Goal: Task Accomplishment & Management: Manage account settings

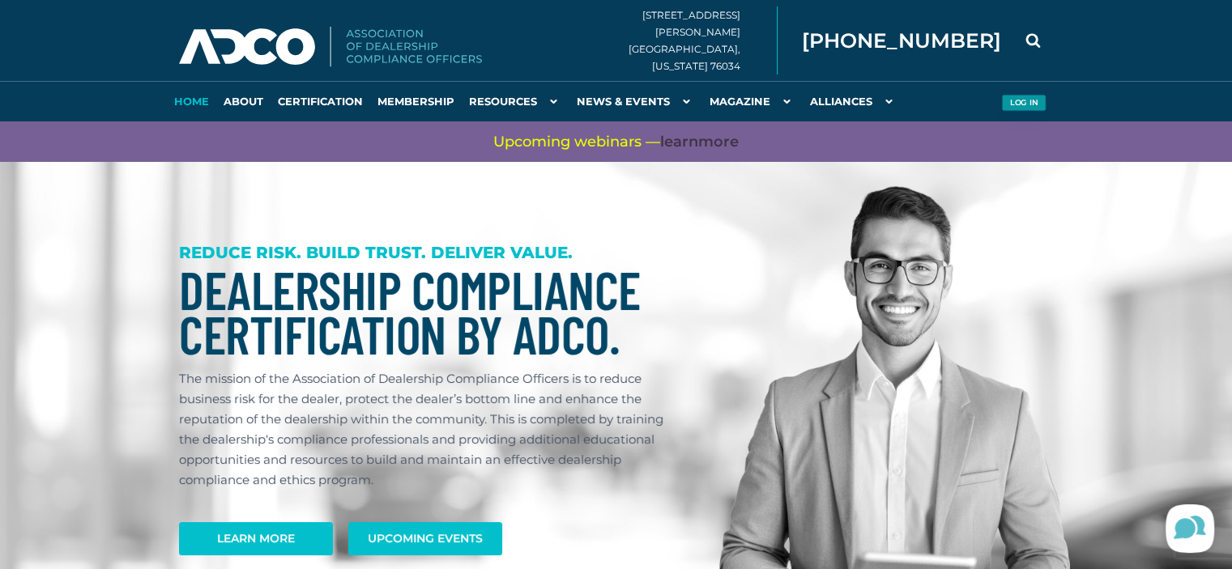
click at [1020, 105] on button "Log in" at bounding box center [1023, 103] width 45 height 17
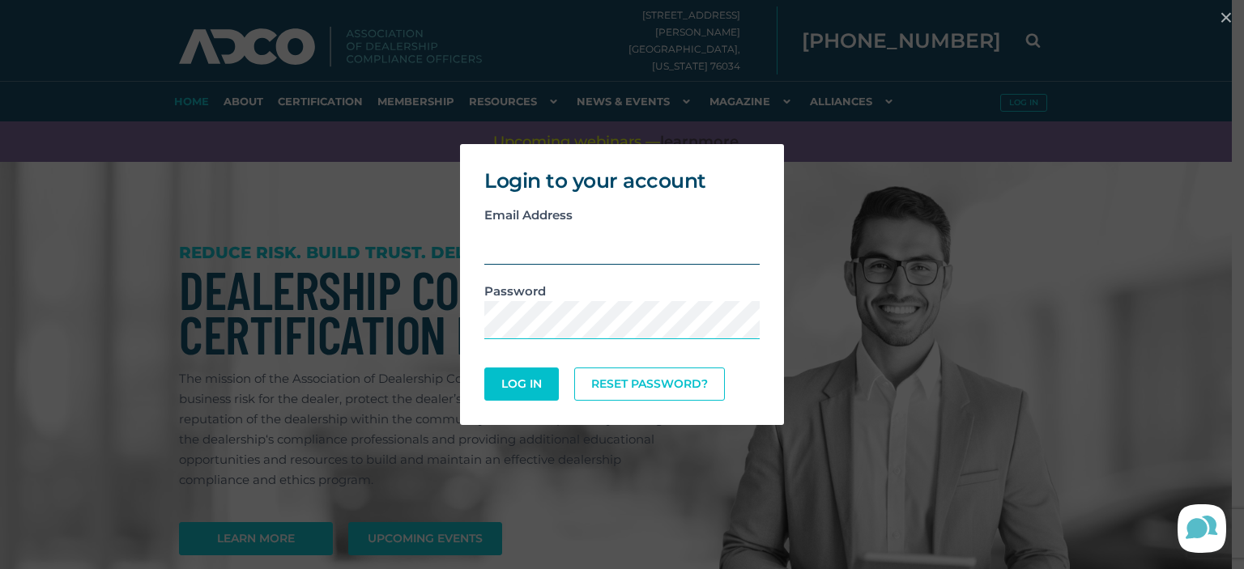
click at [671, 236] on input "email" at bounding box center [621, 245] width 275 height 40
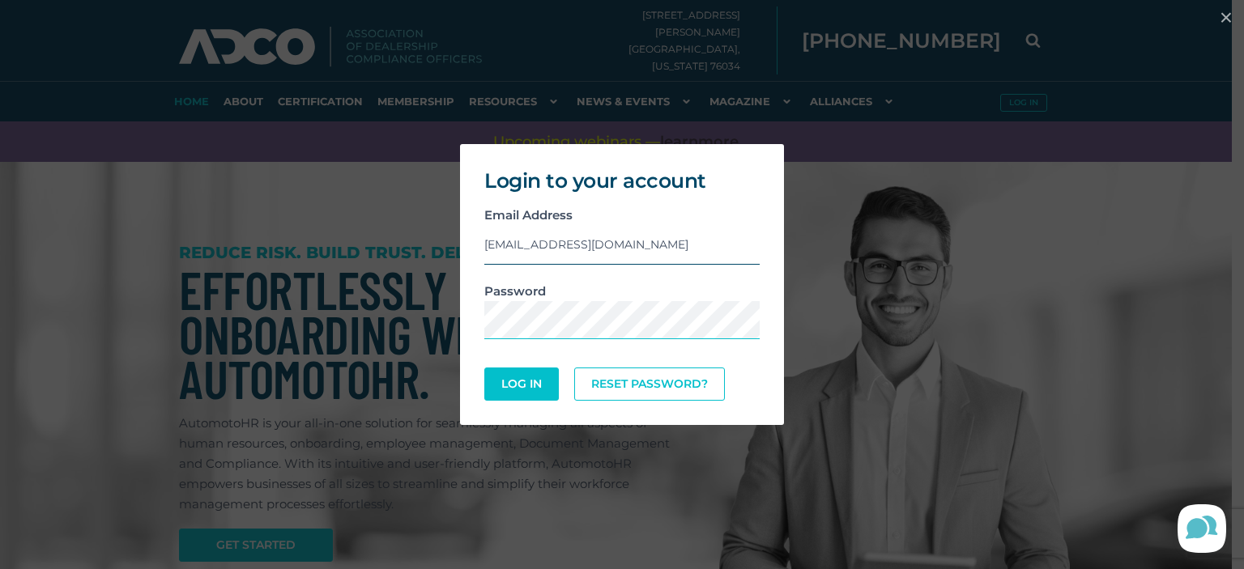
type input "[EMAIL_ADDRESS][DOMAIN_NAME]"
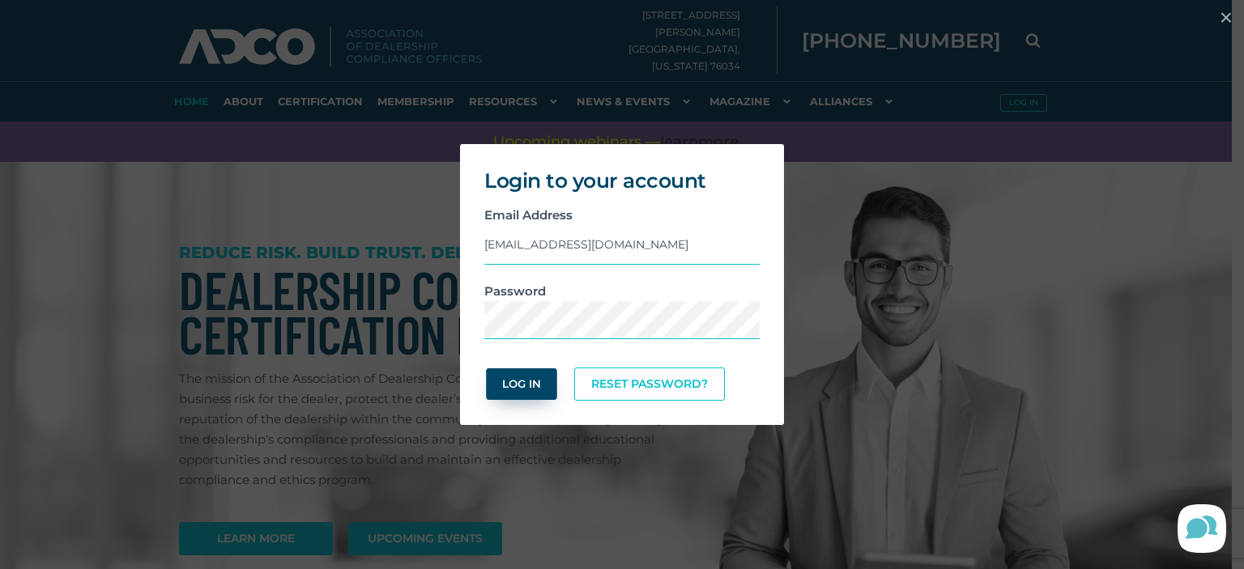
click at [539, 390] on button "Log In" at bounding box center [521, 384] width 70 height 32
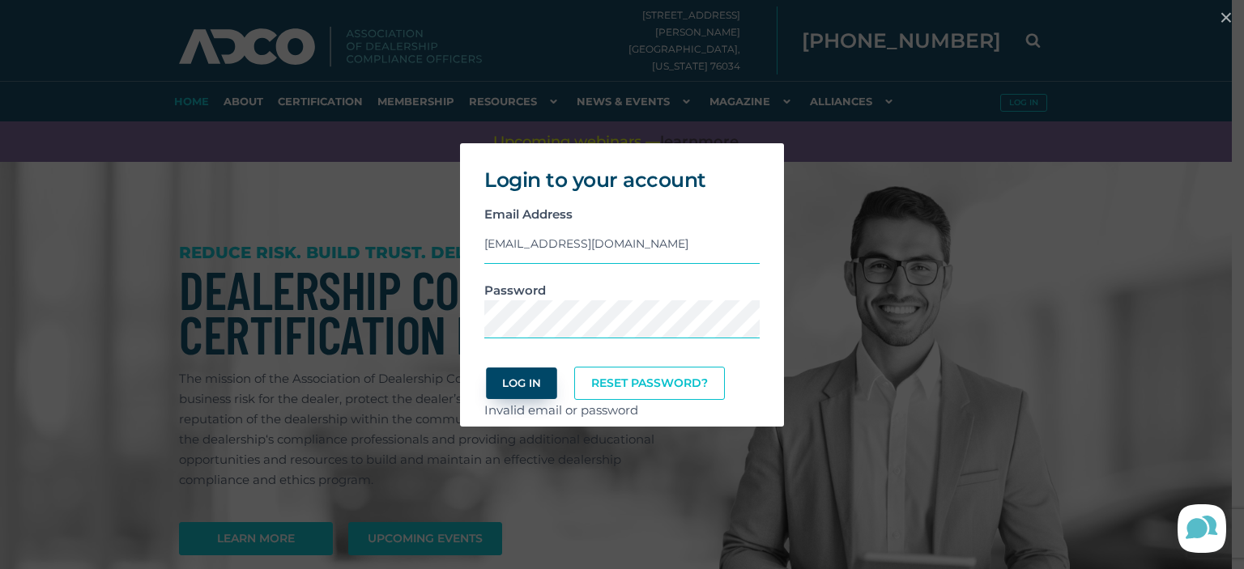
click at [527, 377] on button "Log In" at bounding box center [521, 384] width 70 height 32
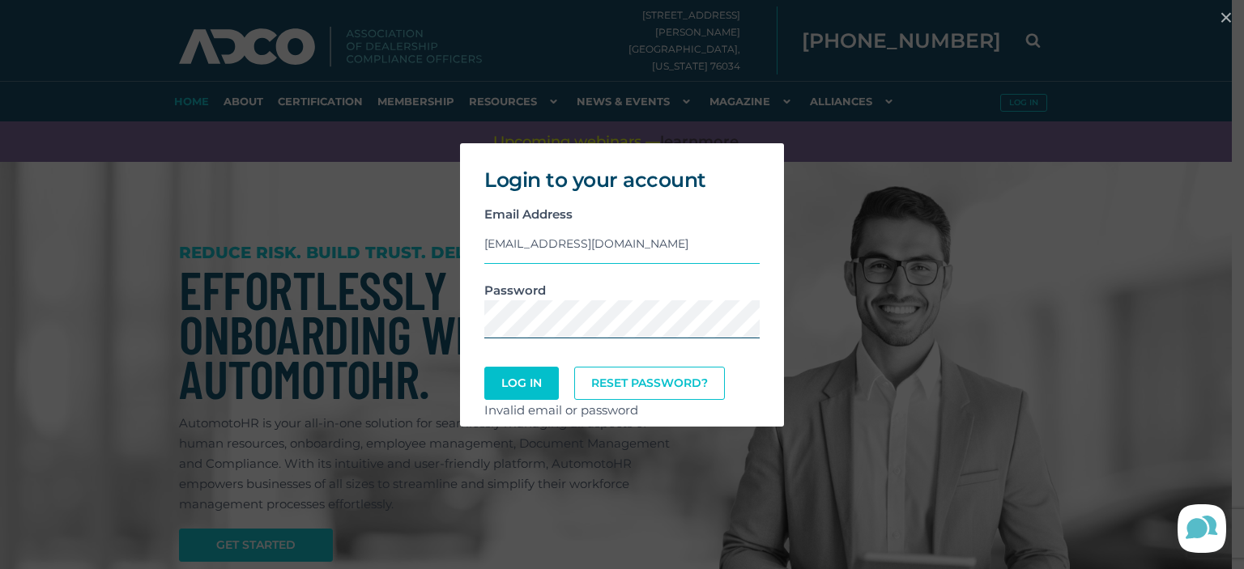
click at [412, 311] on div "Login to your account Email Address [EMAIL_ADDRESS][DOMAIN_NAME] Password Log I…" at bounding box center [621, 285] width 1231 height 300
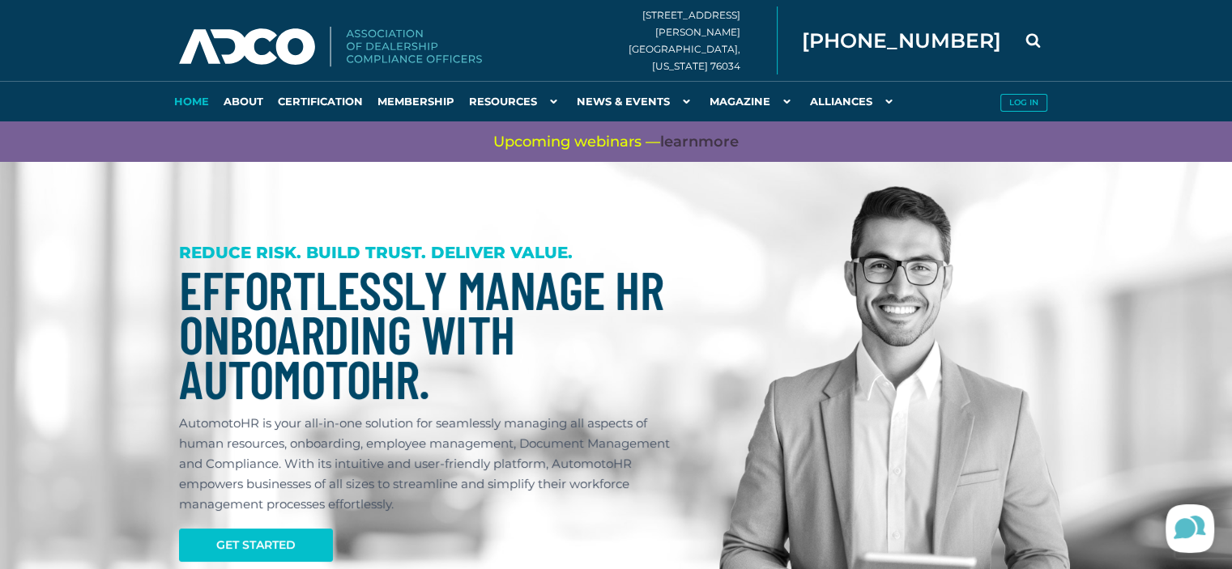
click at [700, 313] on div at bounding box center [878, 443] width 375 height 562
click at [1051, 263] on img at bounding box center [894, 434] width 351 height 496
click at [1009, 103] on button "Log in" at bounding box center [1023, 103] width 45 height 17
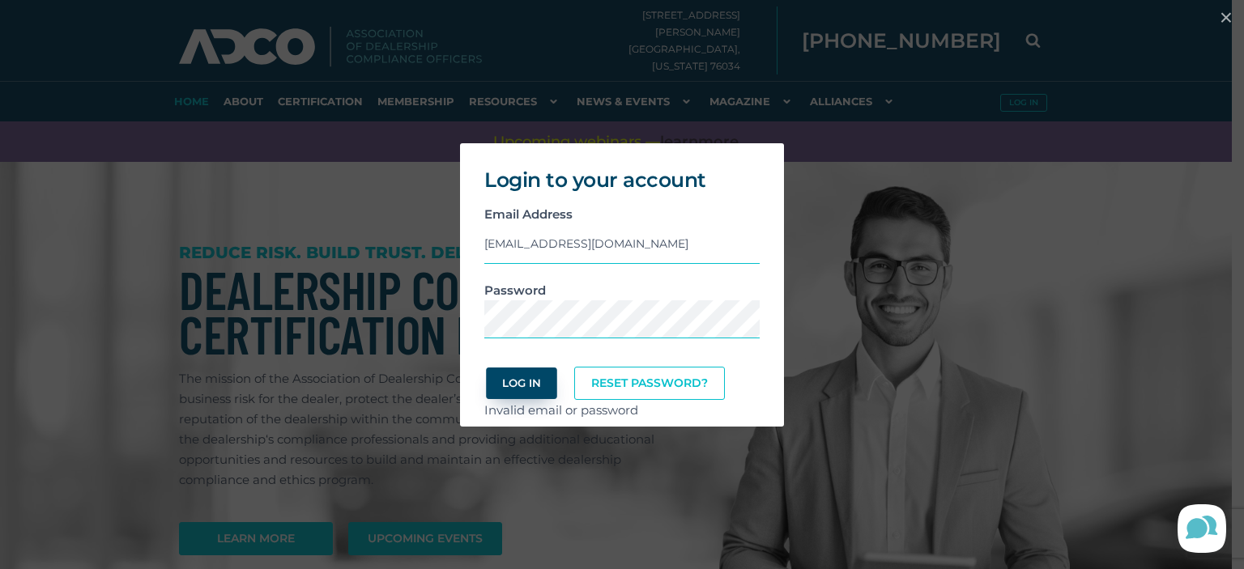
click at [555, 382] on button "Log In" at bounding box center [521, 384] width 70 height 32
click at [420, 319] on div "Login to your account Email Address [EMAIL_ADDRESS][DOMAIN_NAME] Password Log I…" at bounding box center [621, 285] width 1231 height 300
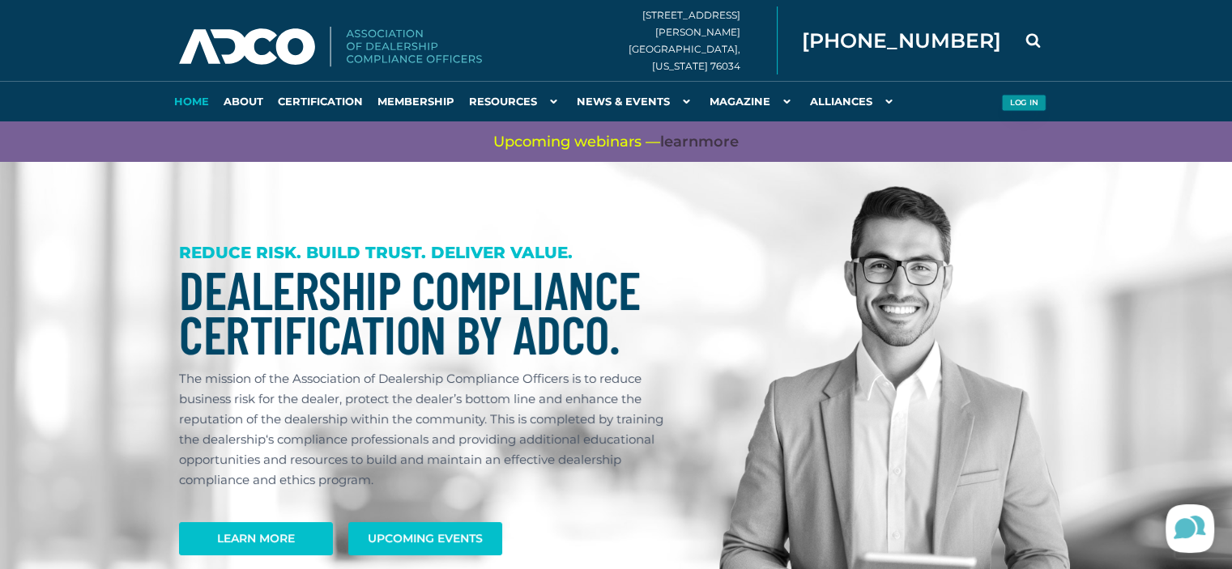
click at [1024, 95] on button "Log in" at bounding box center [1023, 103] width 45 height 17
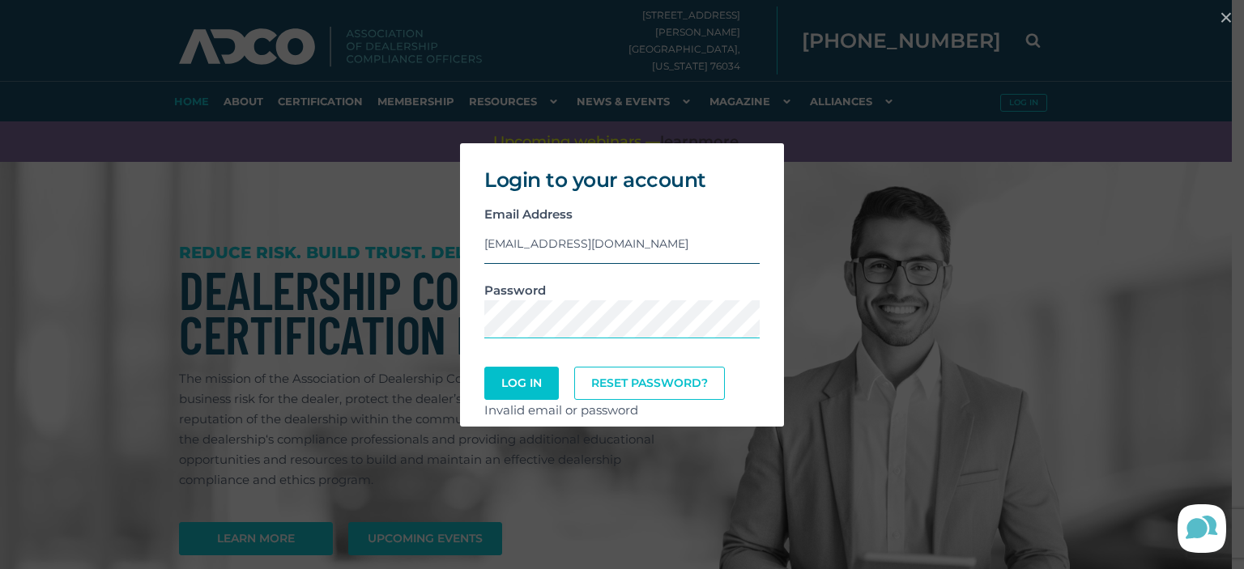
click at [492, 239] on input "[EMAIL_ADDRESS][DOMAIN_NAME]" at bounding box center [621, 244] width 275 height 40
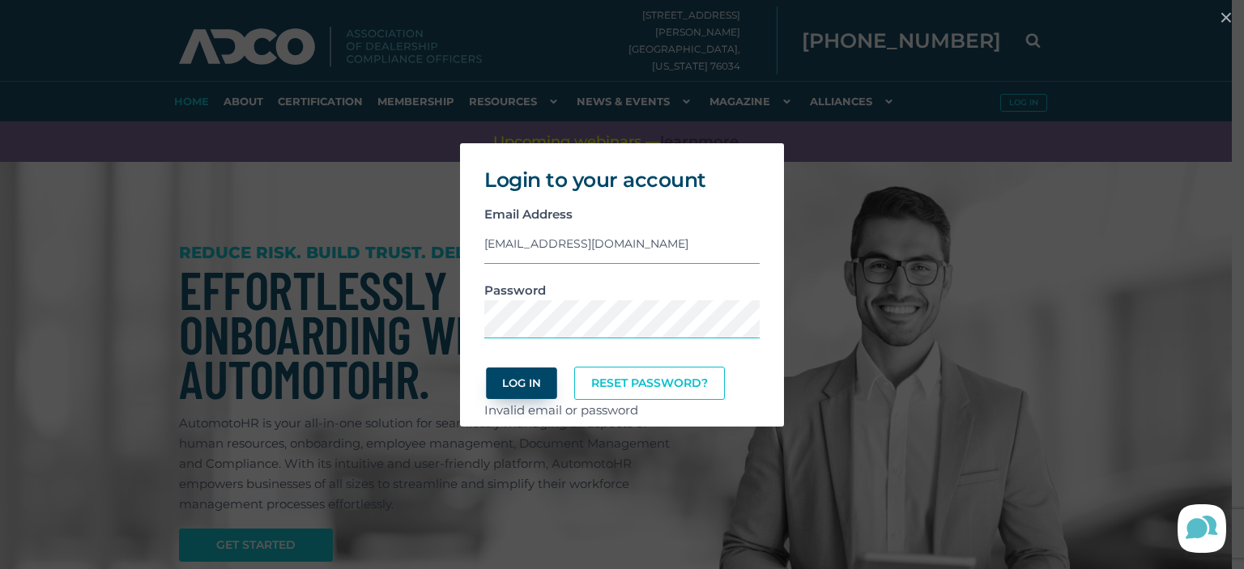
click at [523, 394] on button "Log In" at bounding box center [521, 384] width 70 height 32
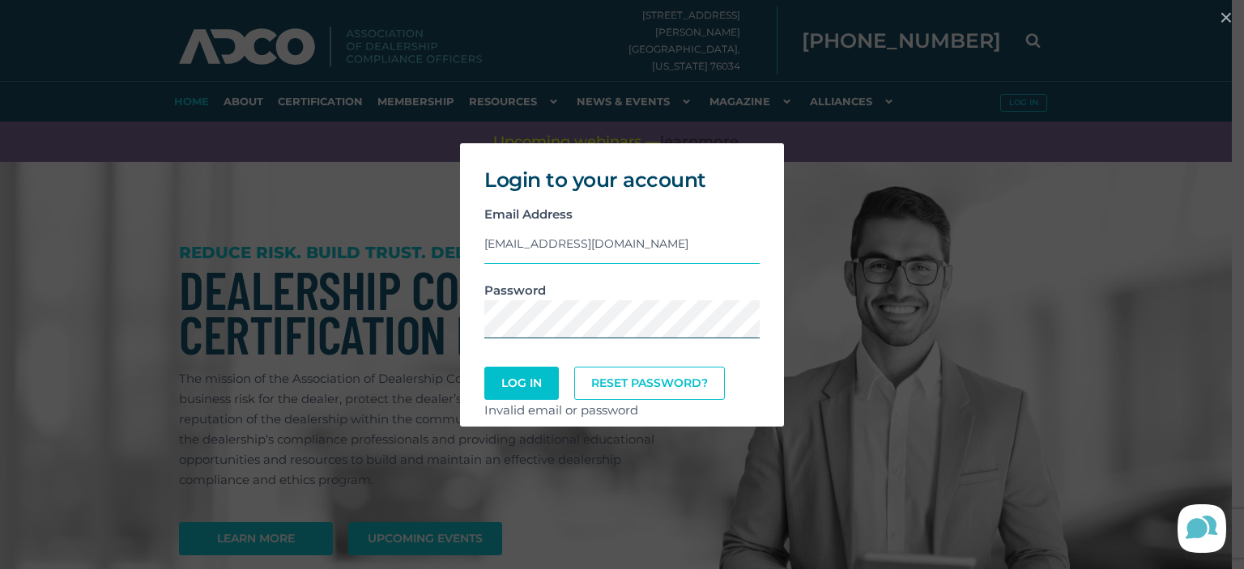
click at [439, 313] on div "Login to your account Email Address [EMAIL_ADDRESS][DOMAIN_NAME] Password Log I…" at bounding box center [621, 285] width 1231 height 300
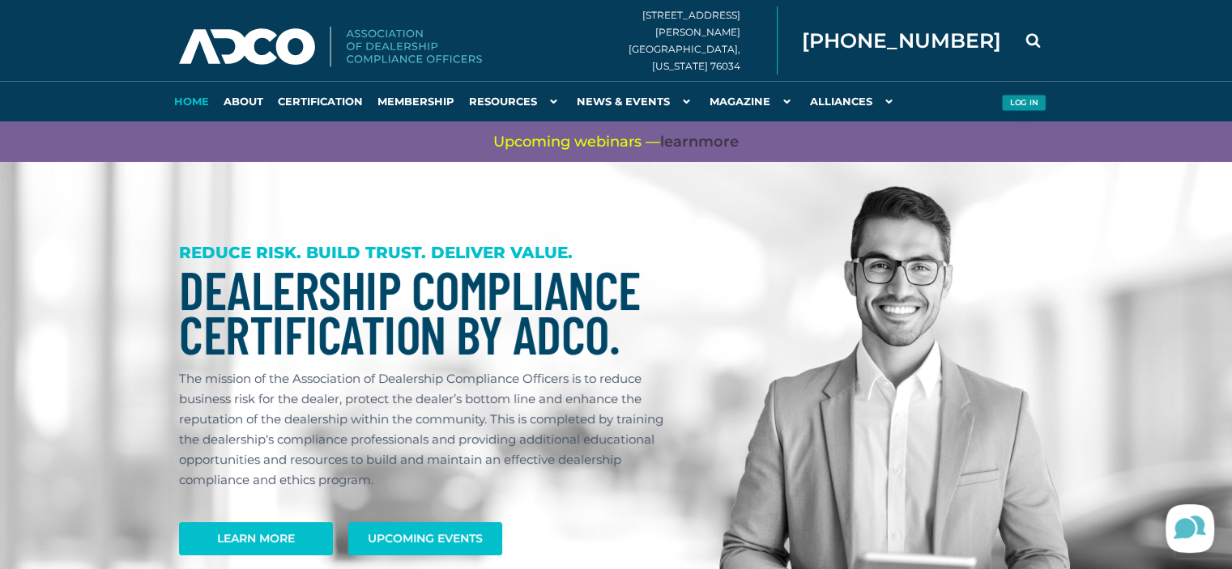
click at [1014, 102] on button "Log in" at bounding box center [1023, 103] width 45 height 17
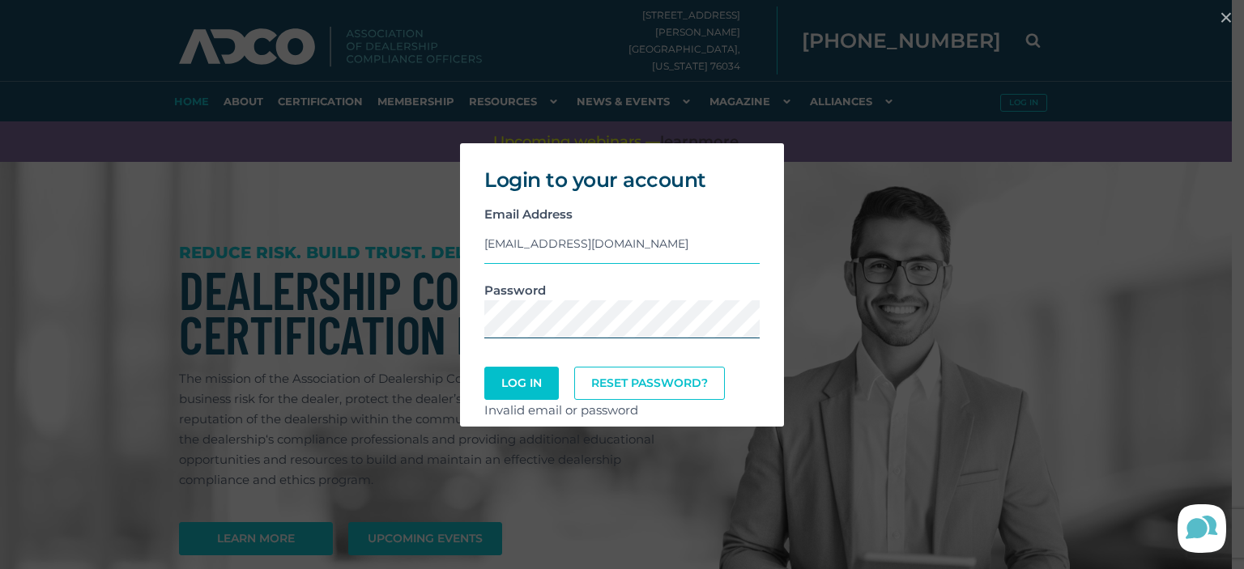
click at [441, 317] on div "Login to your account Email Address [EMAIL_ADDRESS][DOMAIN_NAME] Password Log I…" at bounding box center [621, 285] width 1231 height 300
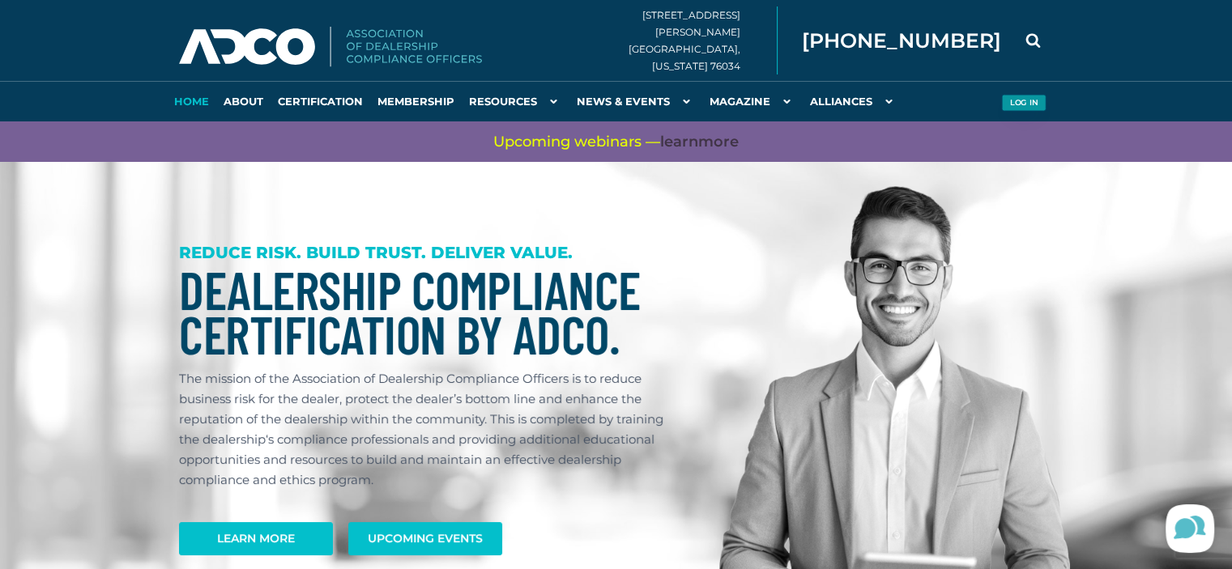
click at [1042, 96] on button "Log in" at bounding box center [1023, 103] width 45 height 17
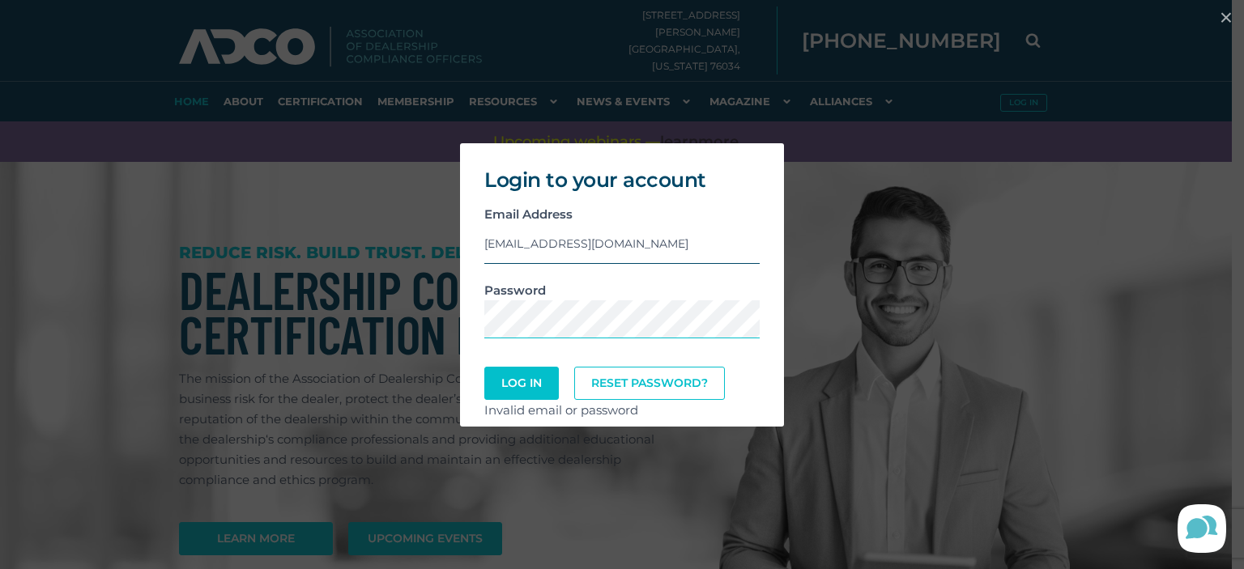
click at [492, 238] on input "[EMAIL_ADDRESS][DOMAIN_NAME]" at bounding box center [621, 244] width 275 height 40
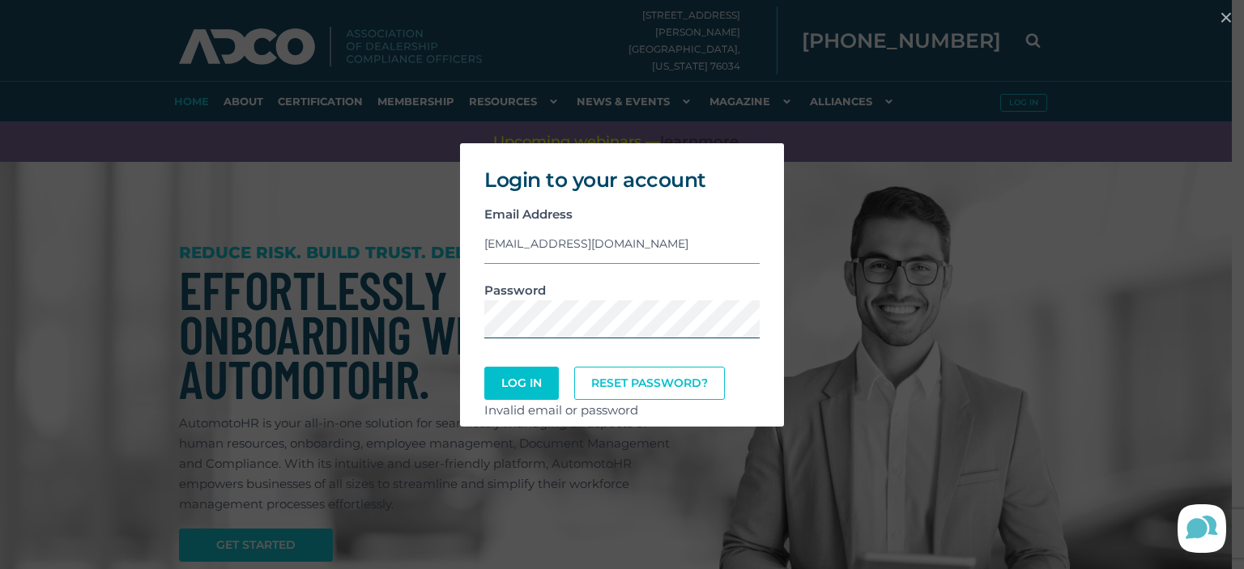
click at [484, 367] on button "Log In" at bounding box center [521, 383] width 75 height 33
click at [481, 315] on div "Password" at bounding box center [622, 317] width 300 height 75
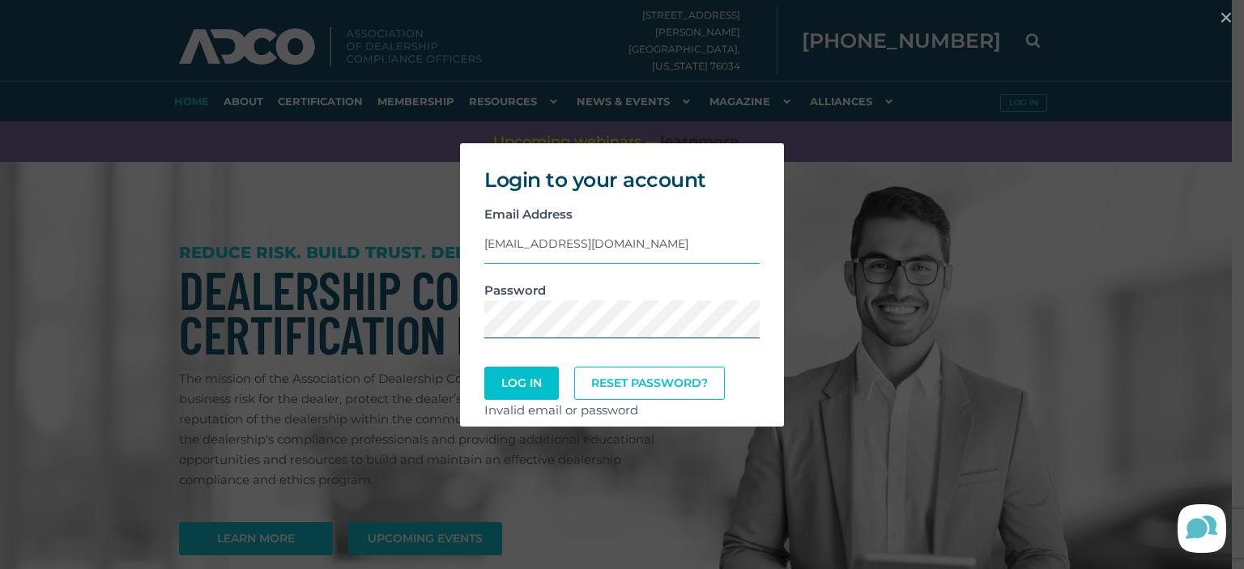
click at [484, 367] on button "Log In" at bounding box center [521, 383] width 75 height 33
click at [479, 319] on div "Password" at bounding box center [622, 317] width 300 height 75
click at [521, 386] on button "Log In" at bounding box center [521, 384] width 70 height 32
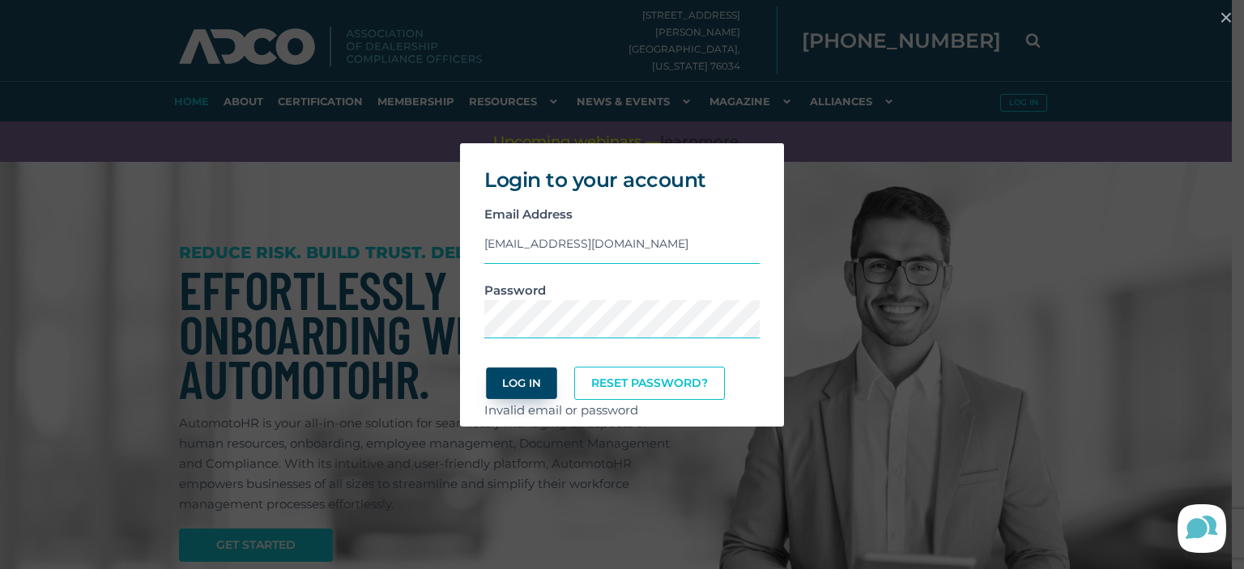
click at [528, 385] on button "Log In" at bounding box center [521, 384] width 70 height 32
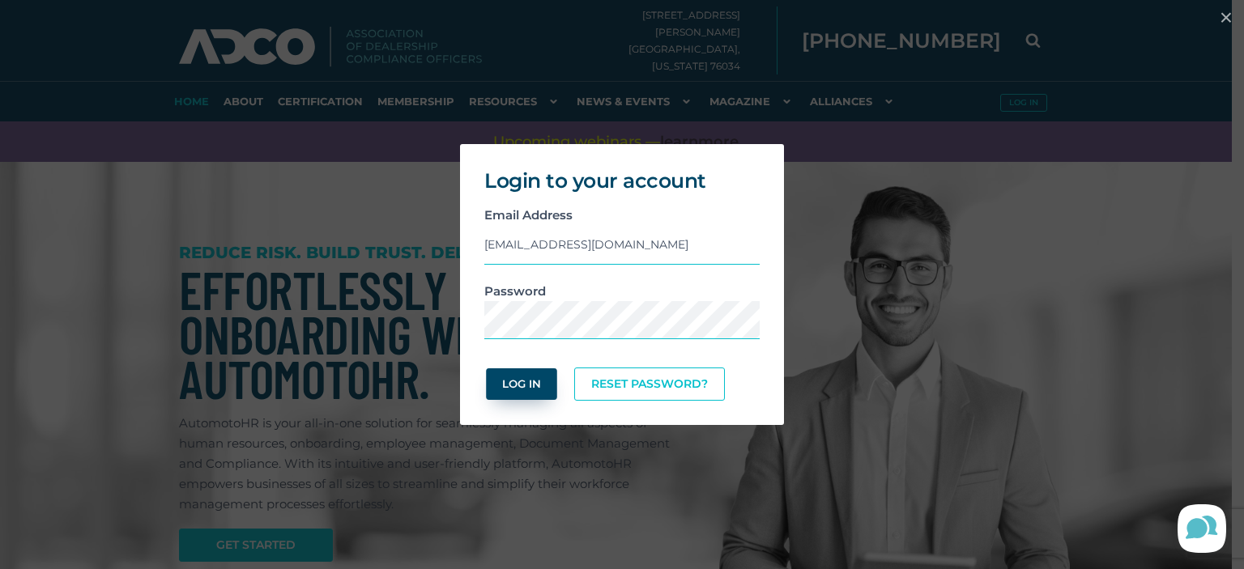
click at [528, 385] on button "Log In" at bounding box center [521, 384] width 70 height 32
click at [525, 378] on button "Log In" at bounding box center [521, 384] width 70 height 32
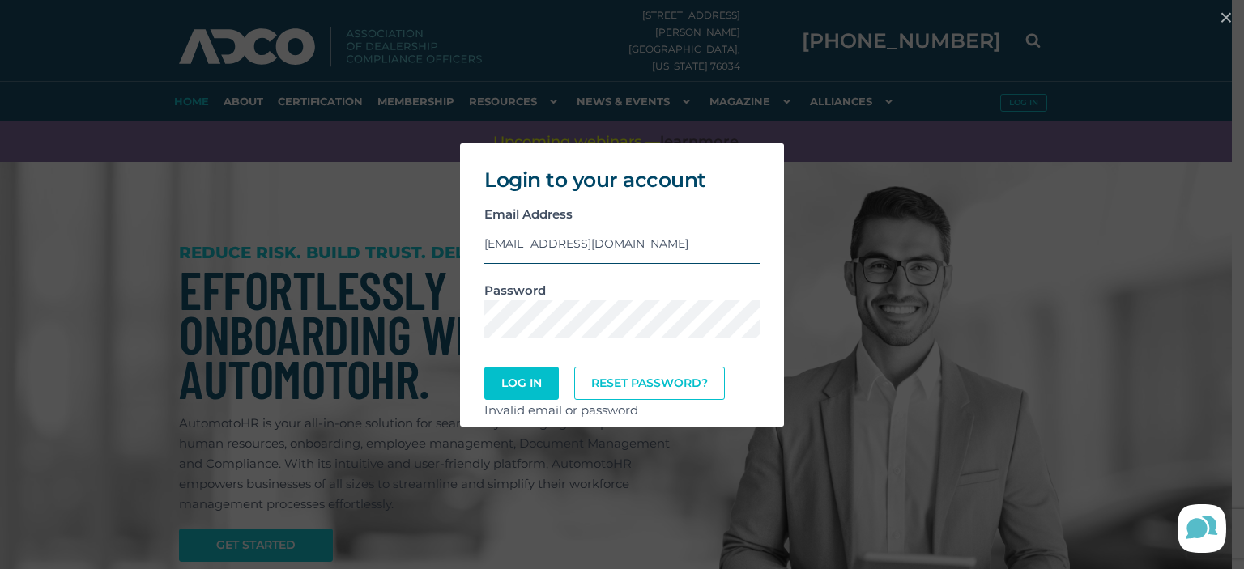
click at [492, 239] on input "[EMAIL_ADDRESS][DOMAIN_NAME]" at bounding box center [621, 244] width 275 height 40
type input "[EMAIL_ADDRESS][DOMAIN_NAME]"
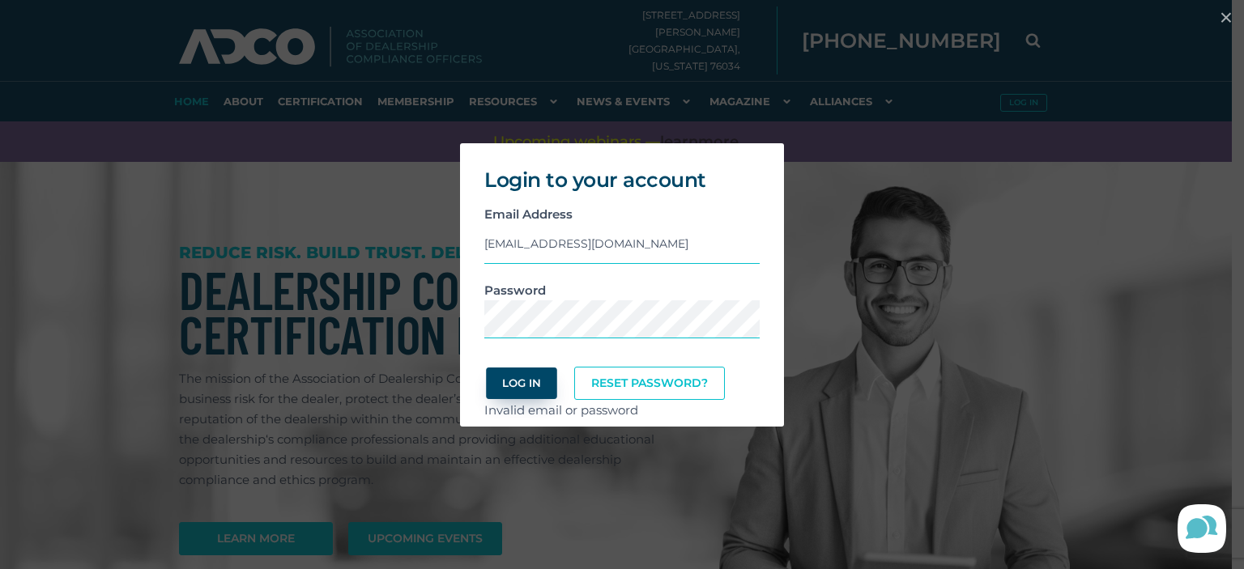
click at [532, 397] on button "Log In" at bounding box center [521, 384] width 70 height 32
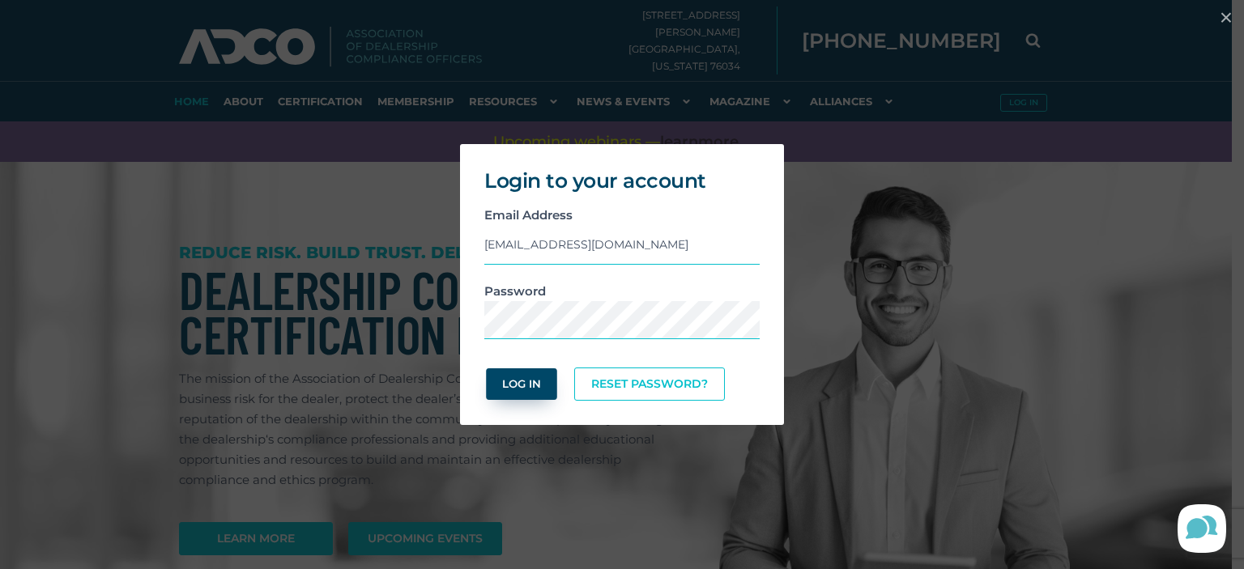
click at [536, 380] on button "Log In" at bounding box center [521, 384] width 70 height 32
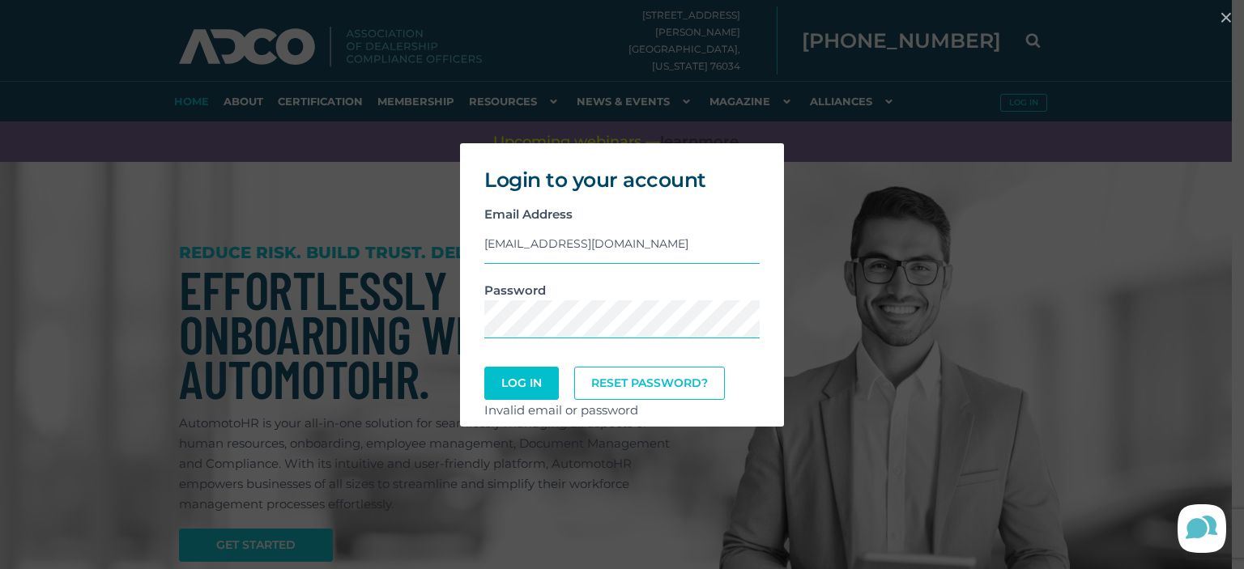
drag, startPoint x: 606, startPoint y: 450, endPoint x: 620, endPoint y: 458, distance: 16.0
click at [612, 453] on div "Login to your account Email Address [EMAIL_ADDRESS][DOMAIN_NAME] Password Log I…" at bounding box center [622, 284] width 1244 height 569
